Goal: Transaction & Acquisition: Purchase product/service

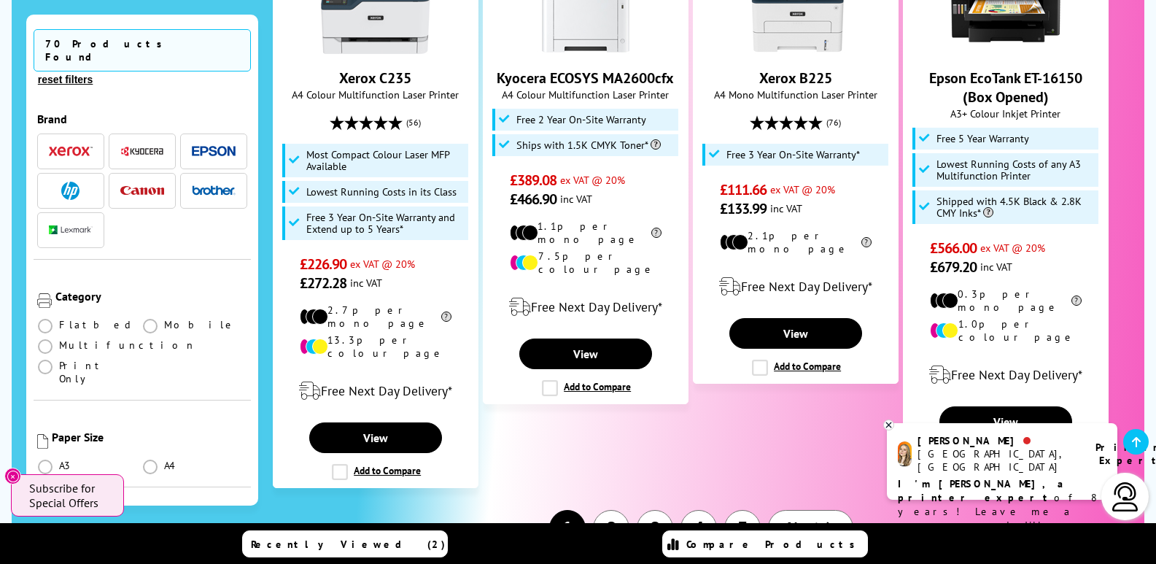
scroll to position [1830, 0]
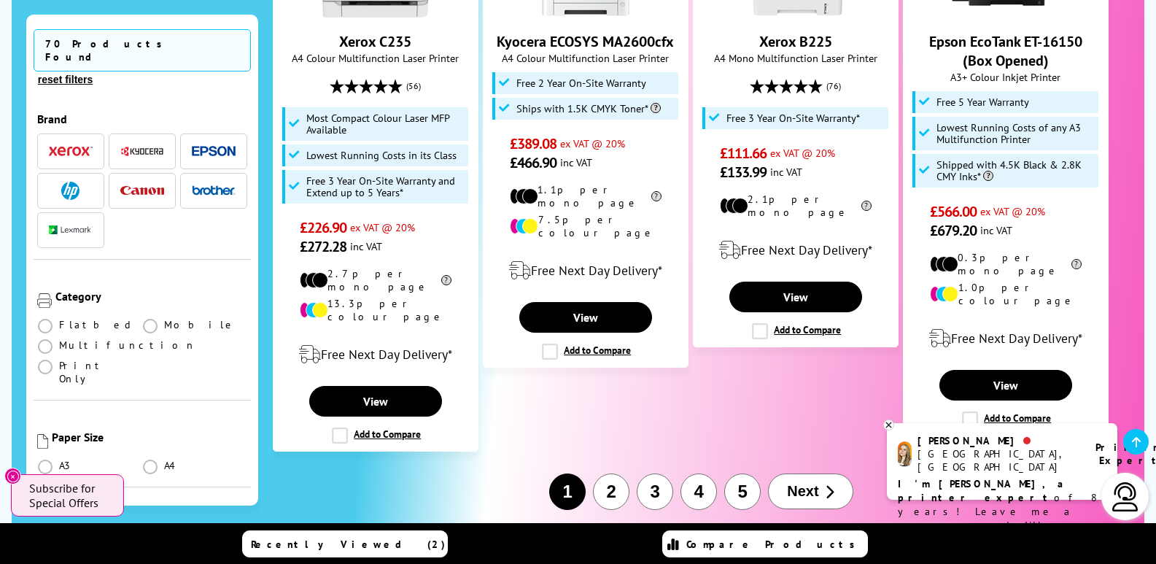
click at [613, 473] on button "2" at bounding box center [611, 491] width 36 height 36
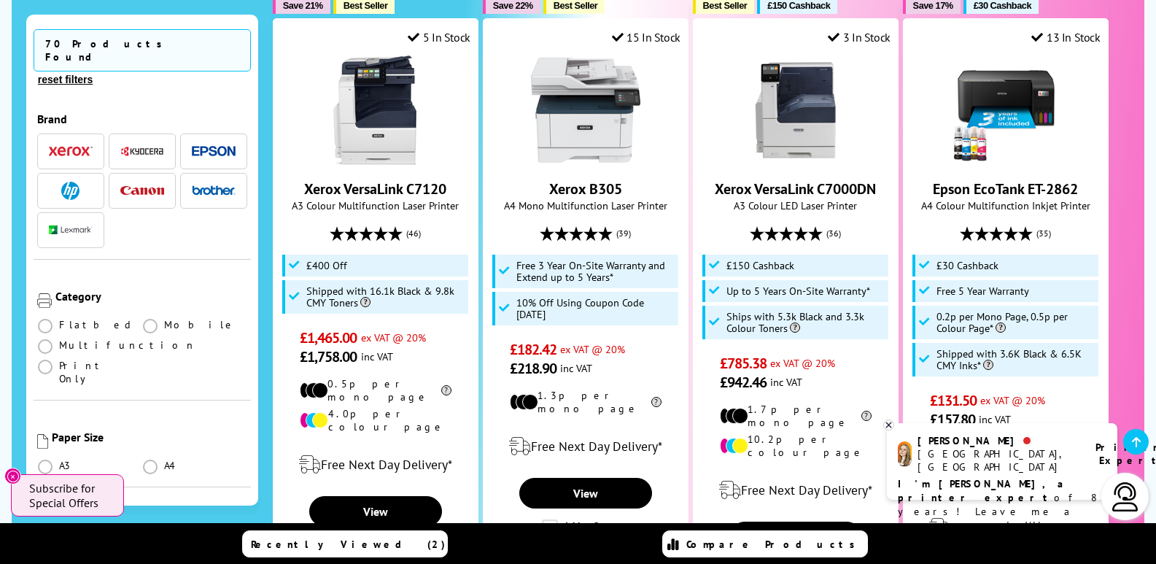
scroll to position [1055, 0]
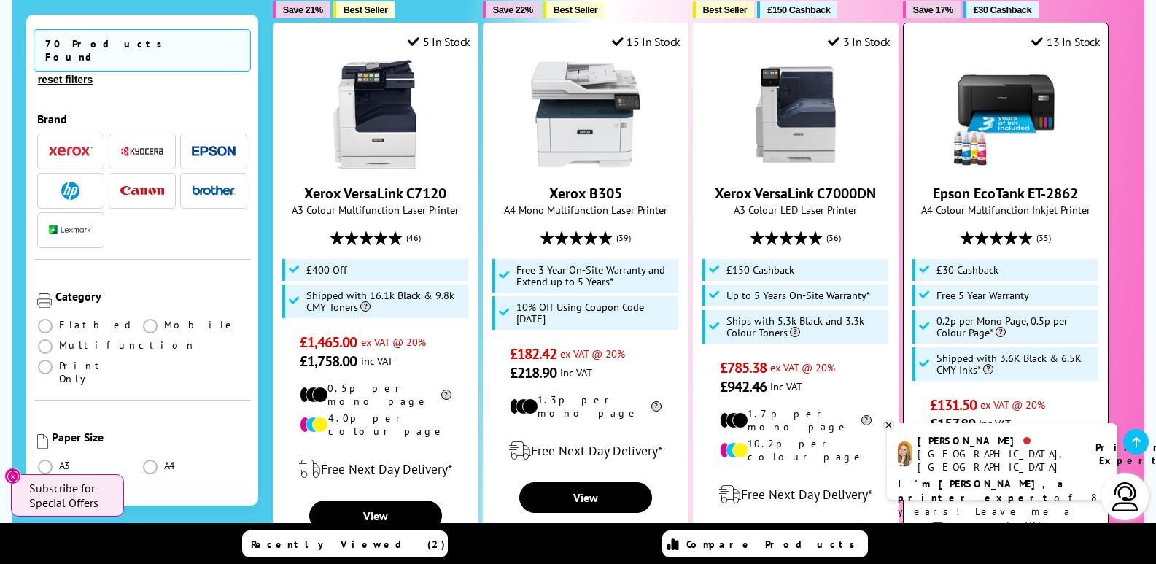
click at [1046, 60] on img at bounding box center [1005, 114] width 109 height 109
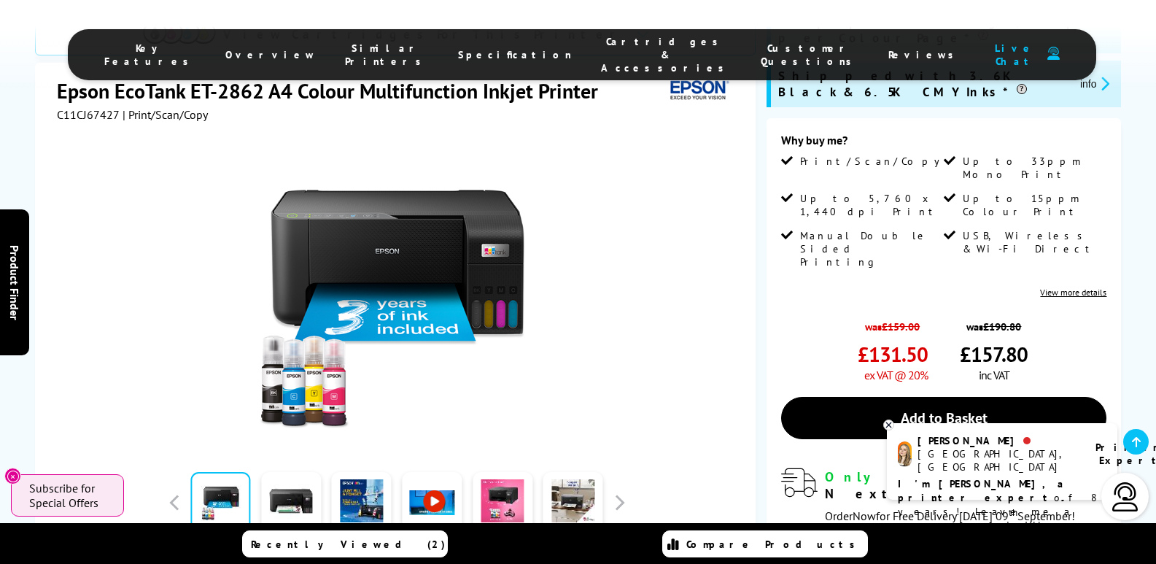
scroll to position [291, 0]
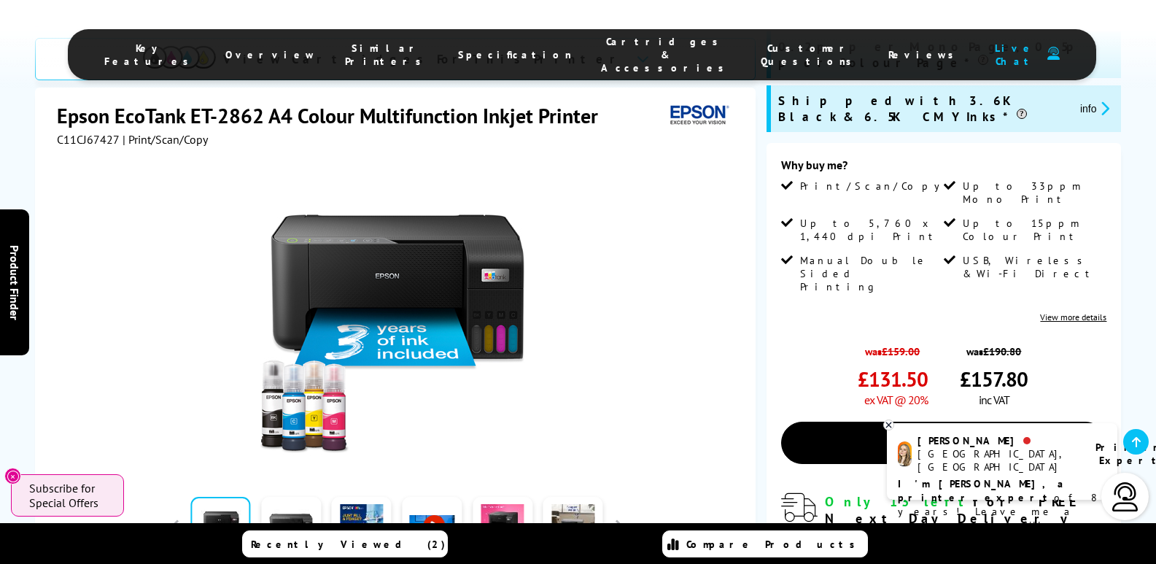
click at [196, 53] on span "Key Features" at bounding box center [150, 55] width 92 height 26
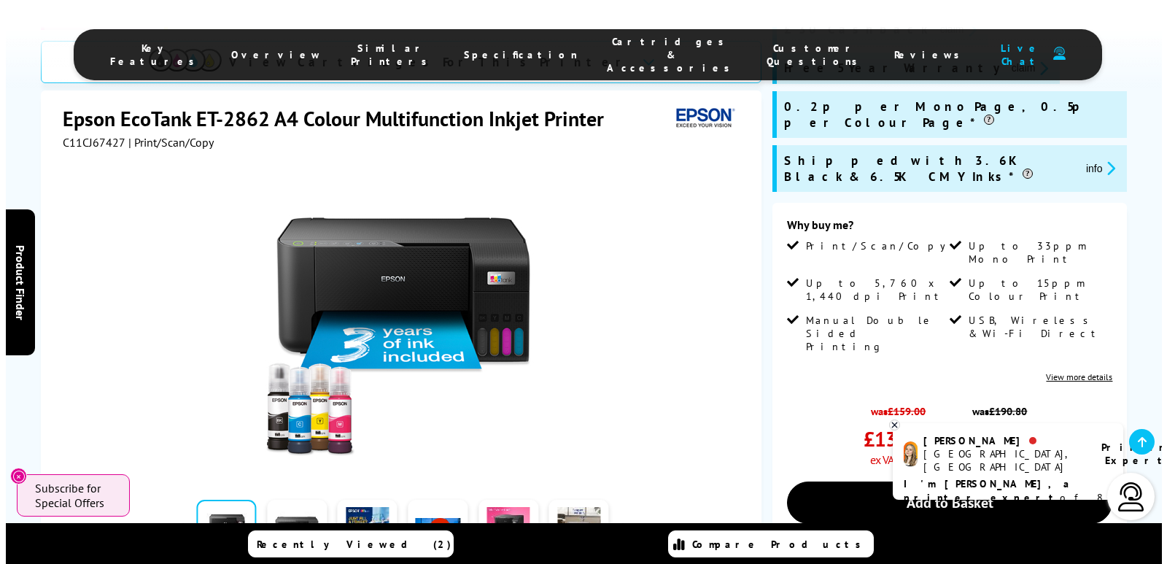
scroll to position [292, 0]
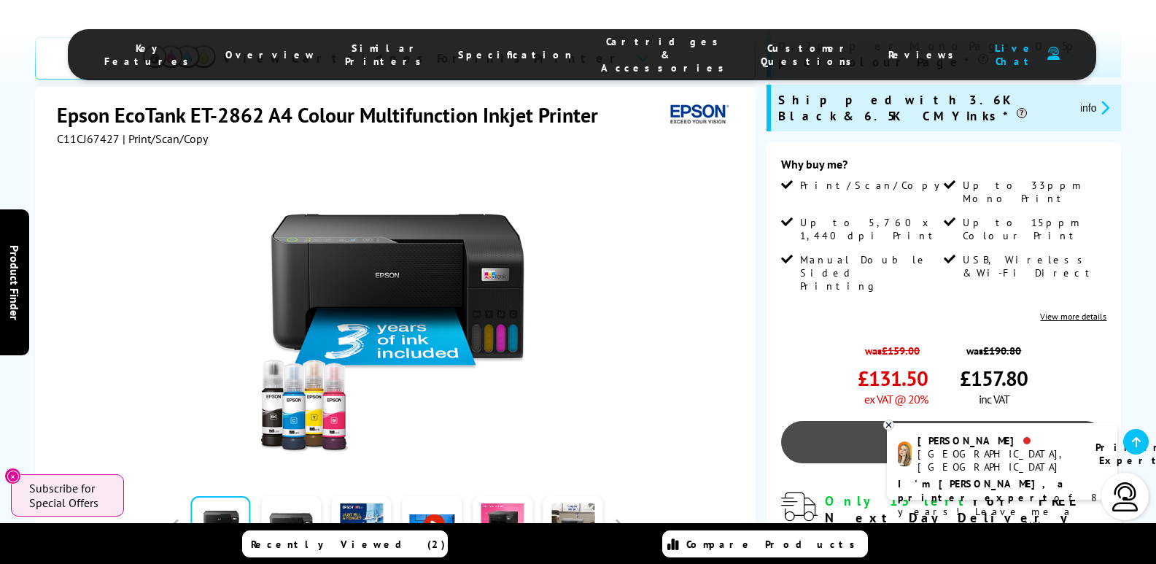
click at [936, 421] on link "Add to Basket" at bounding box center [944, 442] width 326 height 42
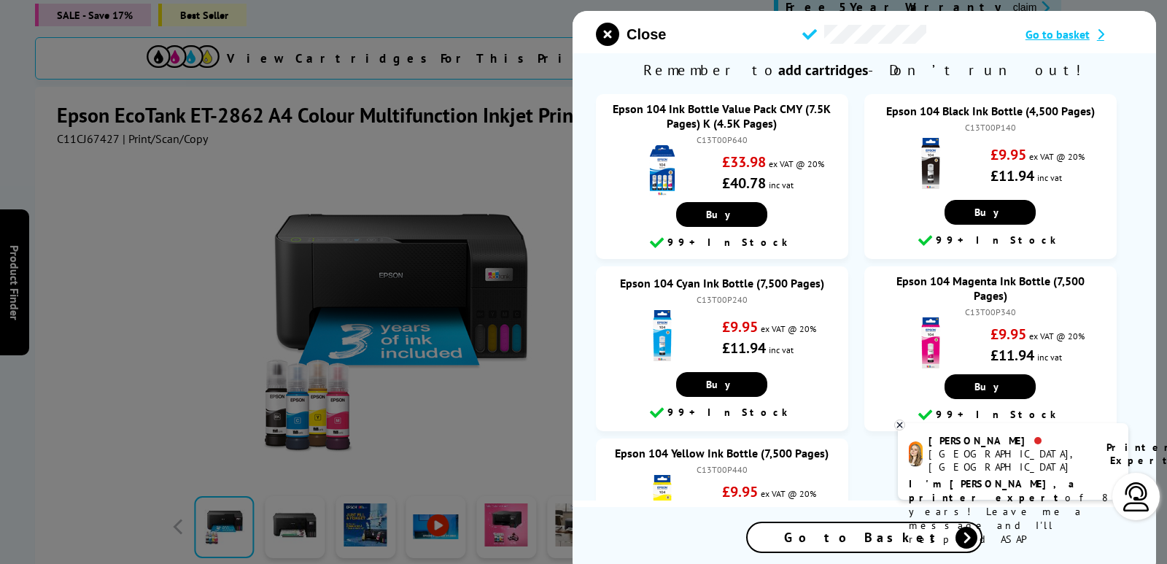
click at [870, 543] on span "Go to Basket" at bounding box center [864, 537] width 160 height 17
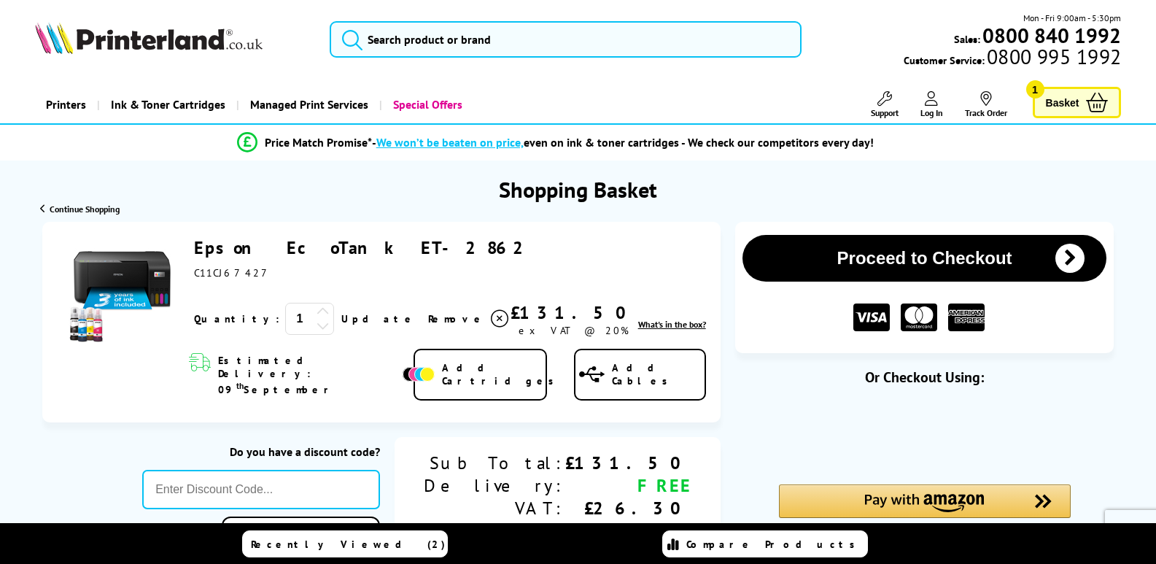
click at [1067, 99] on span "Basket" at bounding box center [1063, 103] width 34 height 20
click at [955, 255] on button "Proceed to Checkout" at bounding box center [924, 258] width 365 height 47
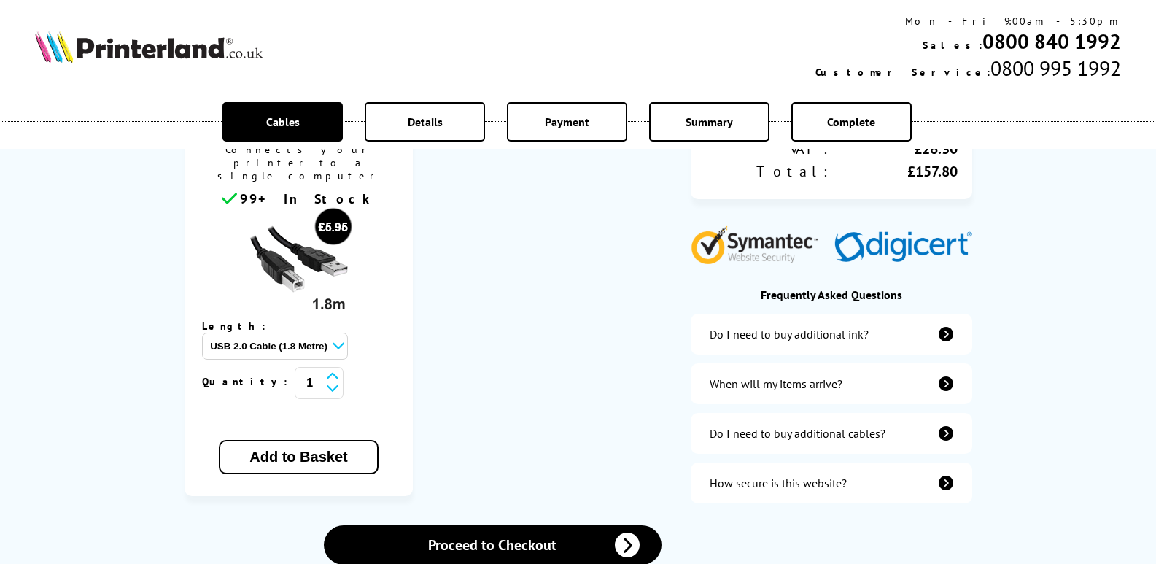
scroll to position [351, 0]
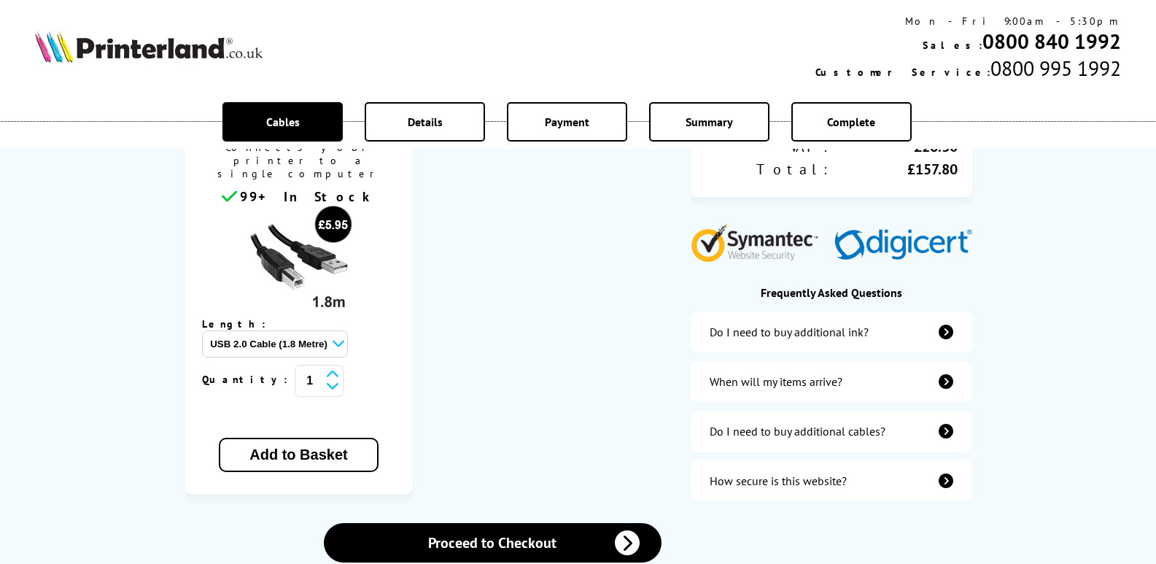
click at [940, 424] on icon "additional-cables" at bounding box center [945, 431] width 15 height 15
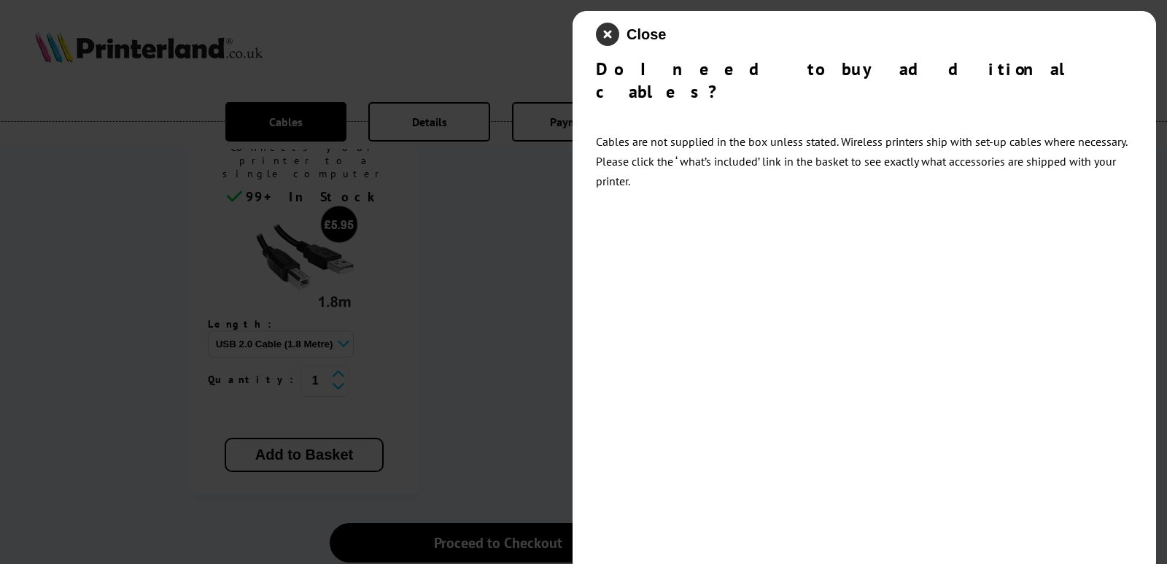
click at [609, 29] on icon "close modal" at bounding box center [607, 34] width 23 height 23
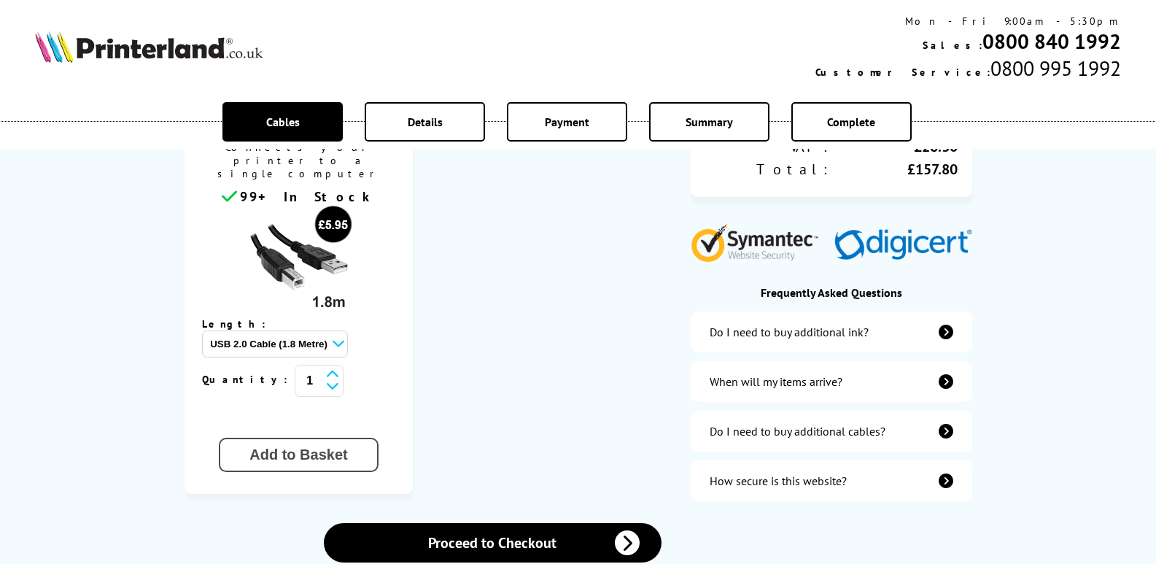
click at [341, 438] on button "Add to Basket" at bounding box center [298, 455] width 159 height 34
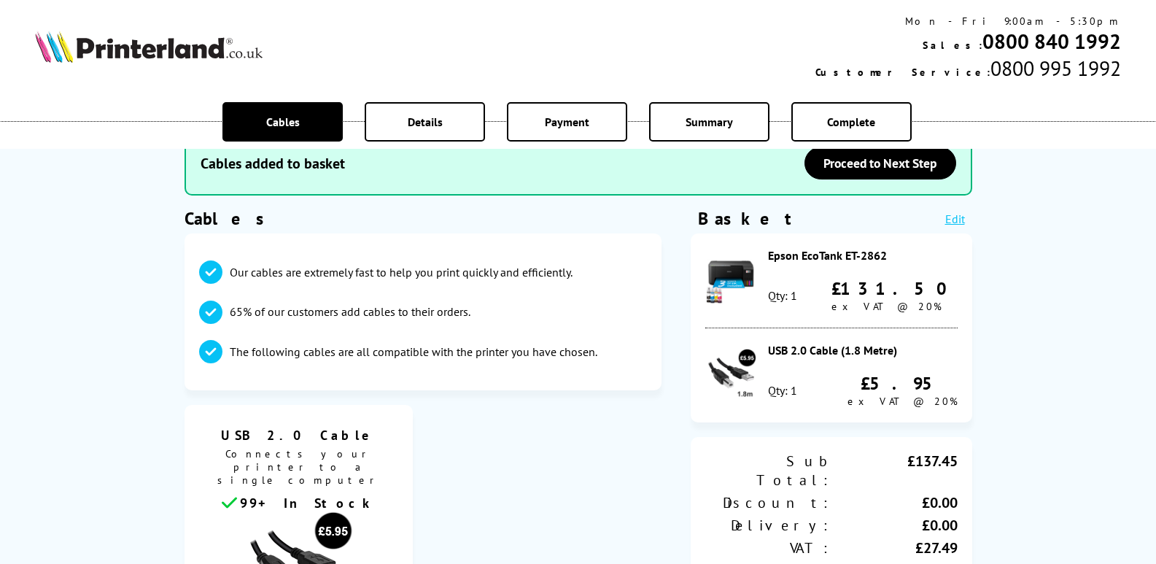
scroll to position [0, 0]
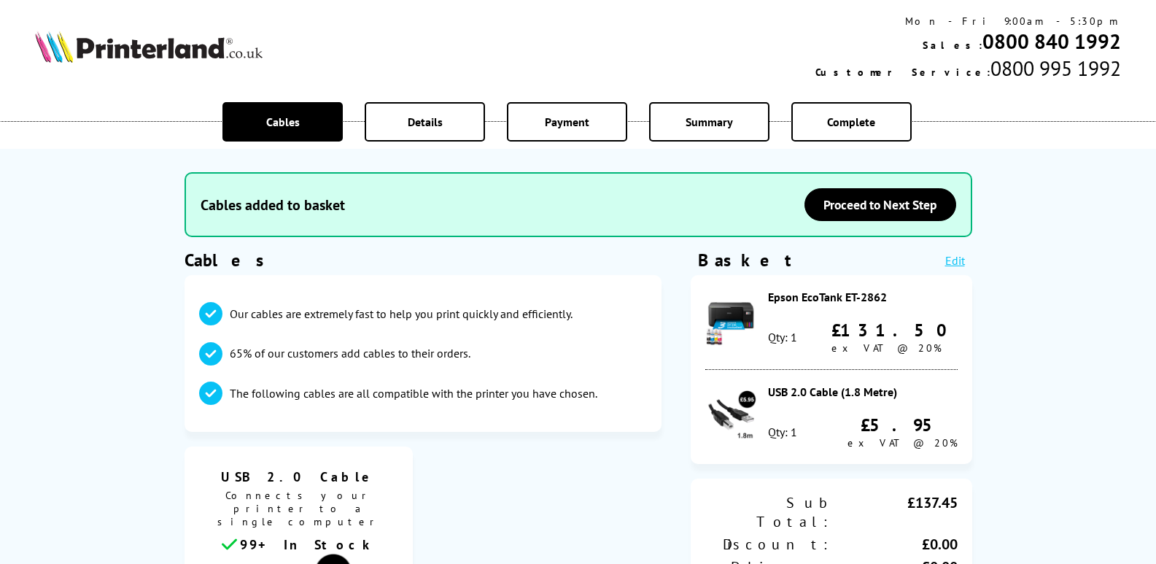
click at [949, 254] on link "Edit" at bounding box center [955, 260] width 20 height 15
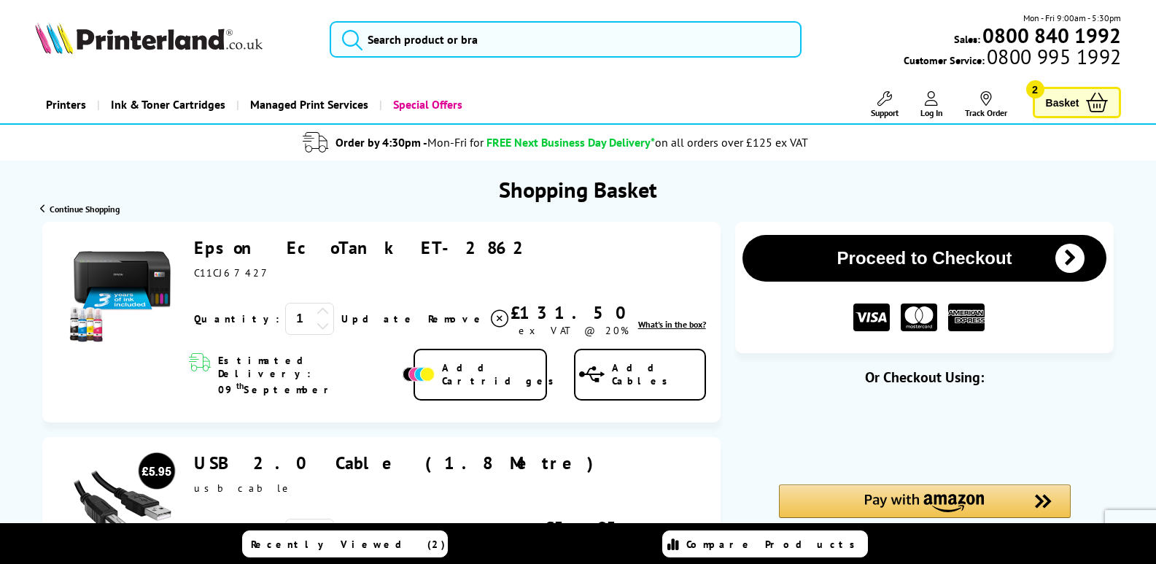
click at [316, 327] on icon at bounding box center [322, 325] width 13 height 13
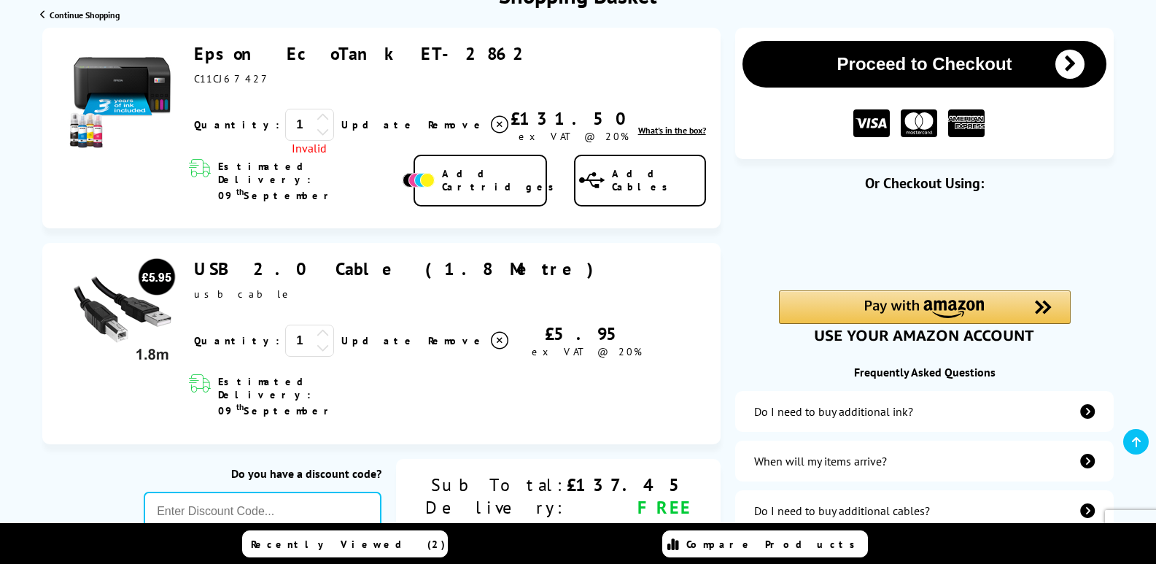
scroll to position [235, 0]
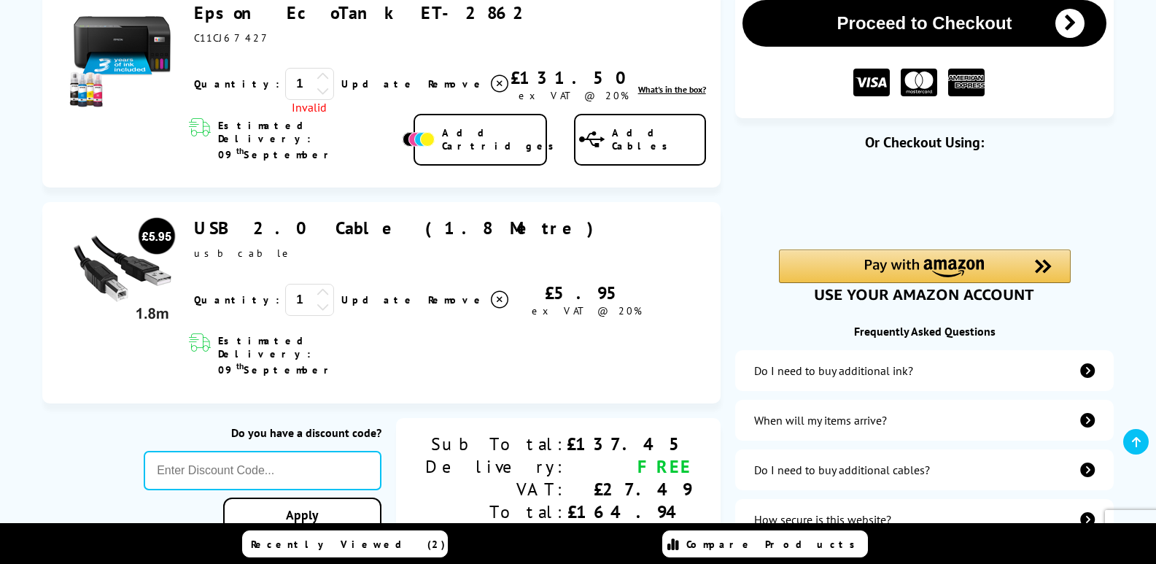
click at [316, 300] on icon at bounding box center [322, 306] width 13 height 13
click at [706, 264] on div "USB 2.0 Cable (1.8 Metre) ex VAT @ 20% 1 Invalid th" at bounding box center [381, 302] width 678 height 201
